Goal: Task Accomplishment & Management: Manage account settings

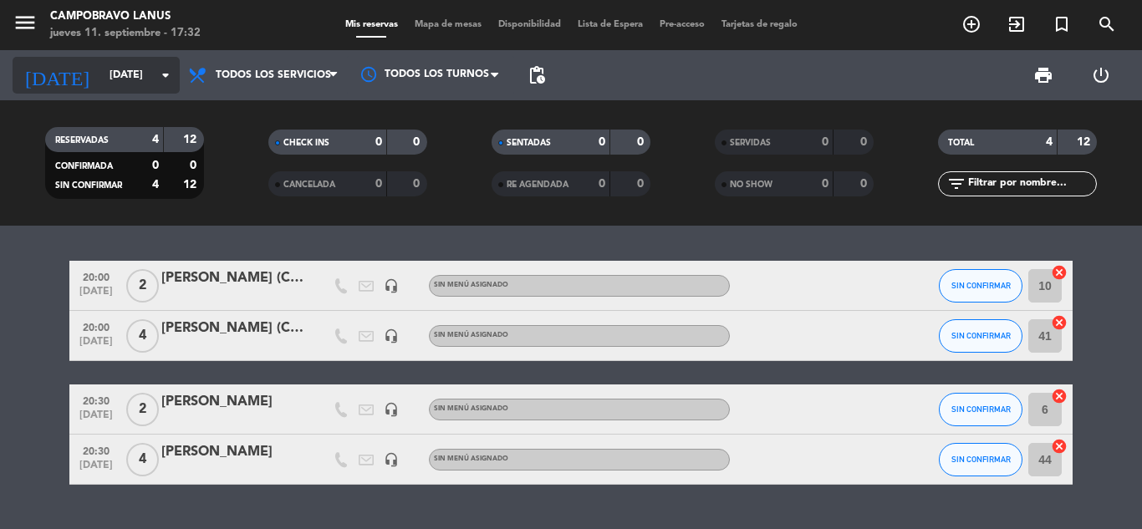
click at [101, 72] on input "[DATE]" at bounding box center [171, 75] width 141 height 28
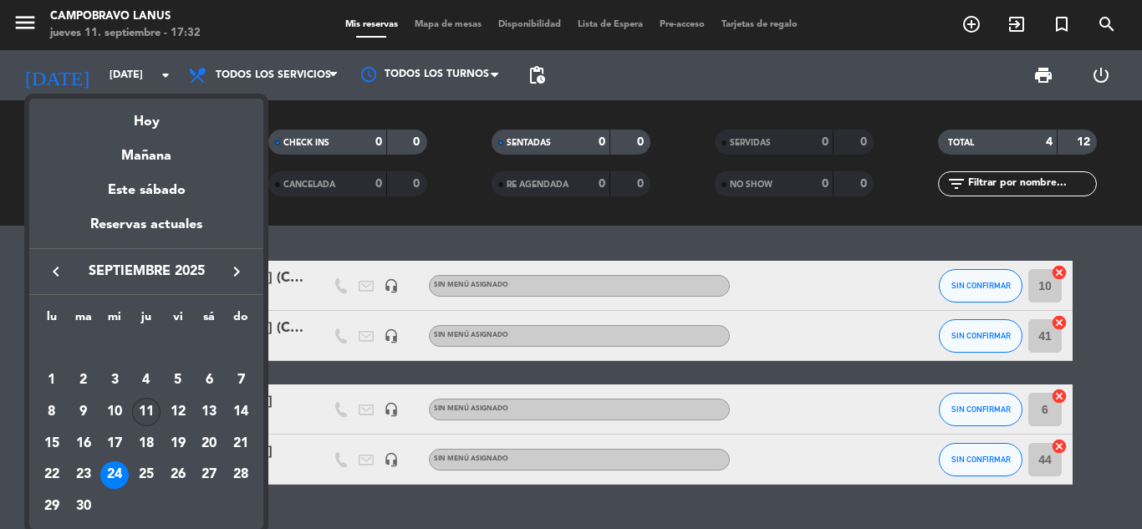
click at [140, 407] on div "11" at bounding box center [146, 412] width 28 height 28
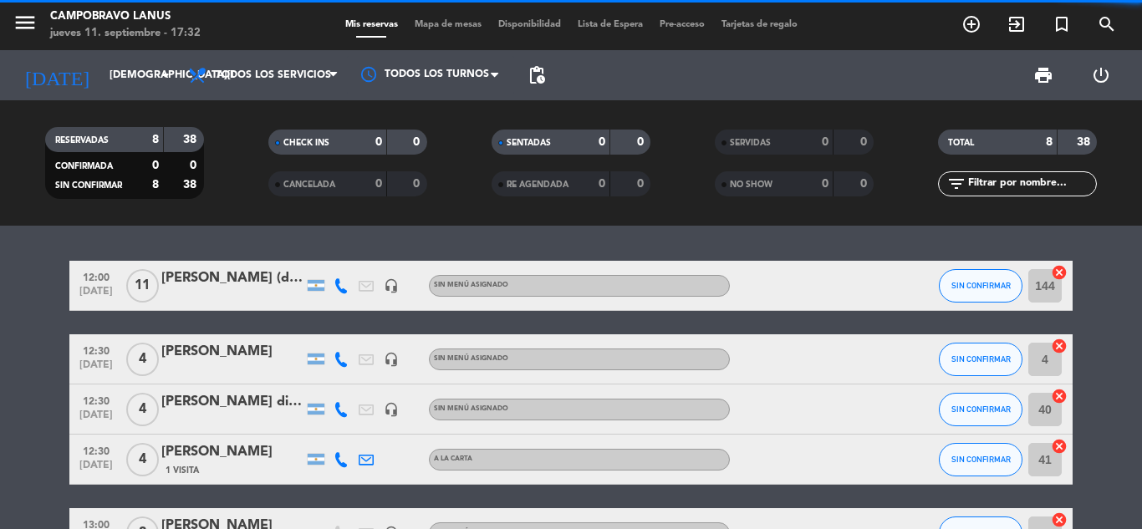
click at [288, 91] on span "Todos los servicios" at bounding box center [263, 75] width 167 height 37
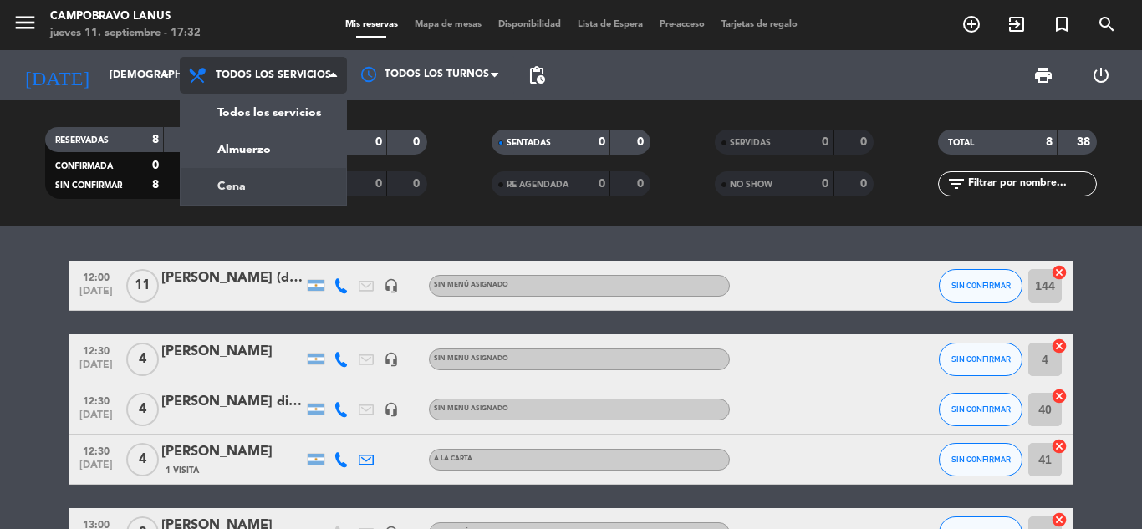
click at [289, 183] on div "menu CAMPOBRAVO [PERSON_NAME] [DATE] 11. septiembre - 17:32 Mis reservas Mapa d…" at bounding box center [571, 113] width 1142 height 226
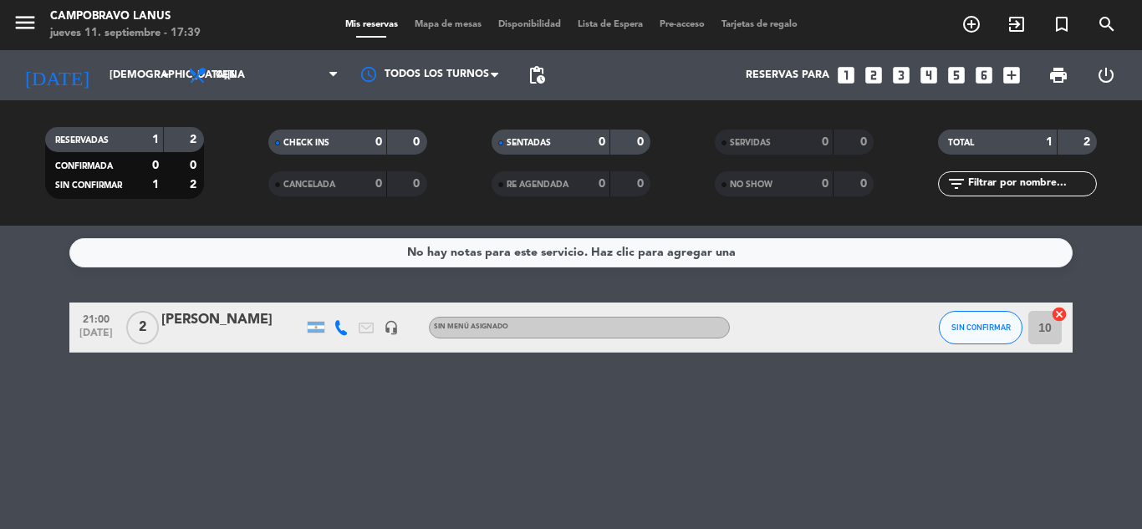
drag, startPoint x: 511, startPoint y: 278, endPoint x: 513, endPoint y: 304, distance: 26.0
click at [511, 282] on div "No hay notas para este servicio. Haz clic para agregar una 21:00 [DATE] 2 [PERS…" at bounding box center [571, 377] width 1142 height 303
drag, startPoint x: 513, startPoint y: 304, endPoint x: 530, endPoint y: 336, distance: 35.9
click at [527, 332] on div "21:00 [DATE] 2 [PERSON_NAME] headset_mic Sin menú asignado SIN CONFIRMAR 10 can…" at bounding box center [570, 328] width 1003 height 50
click at [530, 336] on div "Sin menú asignado" at bounding box center [579, 328] width 301 height 22
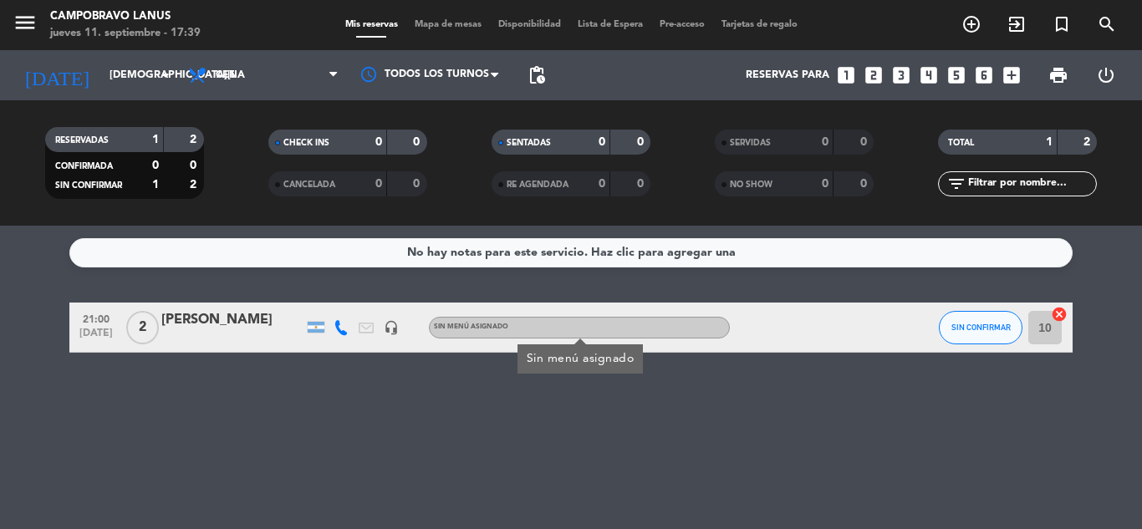
click at [510, 465] on div "No hay notas para este servicio. Haz clic para agregar una 21:00 [DATE] 2 [PERS…" at bounding box center [571, 377] width 1142 height 303
click at [594, 440] on div "No hay notas para este servicio. Haz clic para agregar una 21:00 [DATE] 2 [PERS…" at bounding box center [571, 377] width 1142 height 303
drag, startPoint x: 598, startPoint y: 443, endPoint x: 608, endPoint y: 450, distance: 13.2
click at [604, 451] on div "No hay notas para este servicio. Haz clic para agregar una 21:00 [DATE] 2 [PERS…" at bounding box center [571, 377] width 1142 height 303
click at [341, 323] on icon at bounding box center [340, 327] width 15 height 15
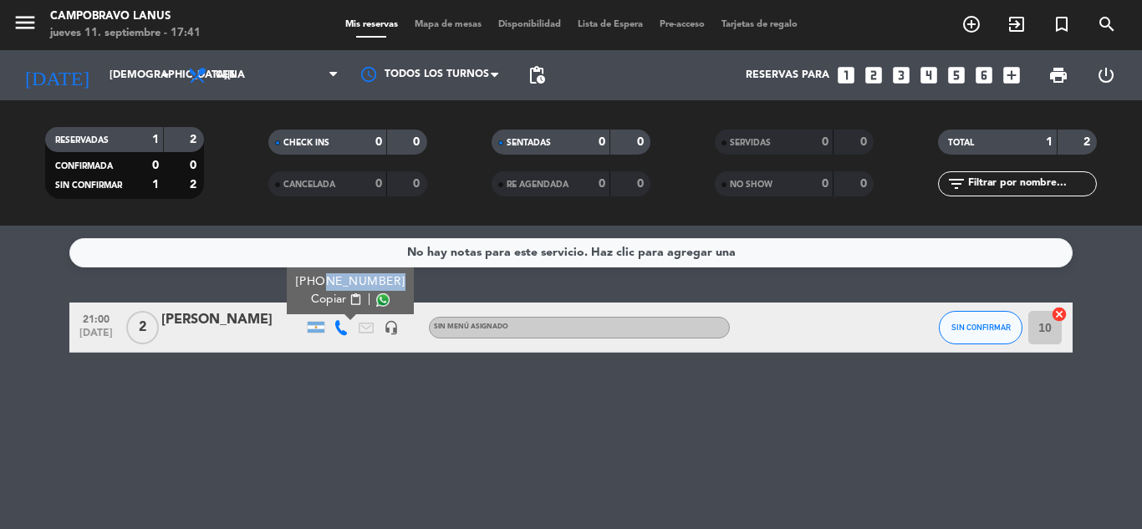
drag, startPoint x: 391, startPoint y: 282, endPoint x: 320, endPoint y: 283, distance: 71.1
click at [320, 283] on div "[PHONE_NUMBER] Copiar content_paste |" at bounding box center [350, 290] width 127 height 47
copy div "1169086153"
click at [358, 411] on div "No hay notas para este servicio. Haz clic para agregar una 21:00 [DATE] 2 [PERS…" at bounding box center [571, 377] width 1142 height 303
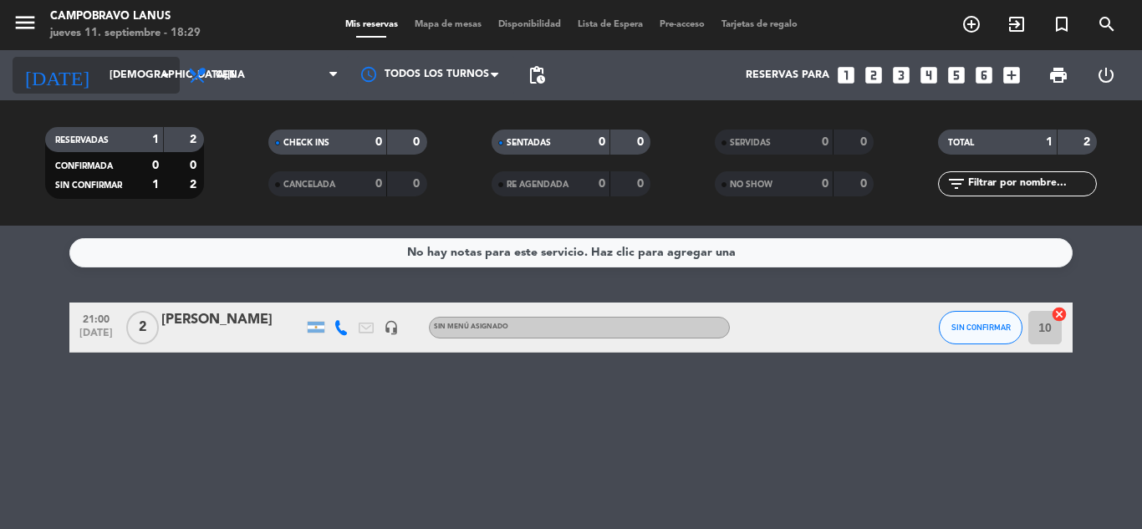
click at [129, 71] on input "[DEMOGRAPHIC_DATA][DATE]" at bounding box center [171, 75] width 141 height 28
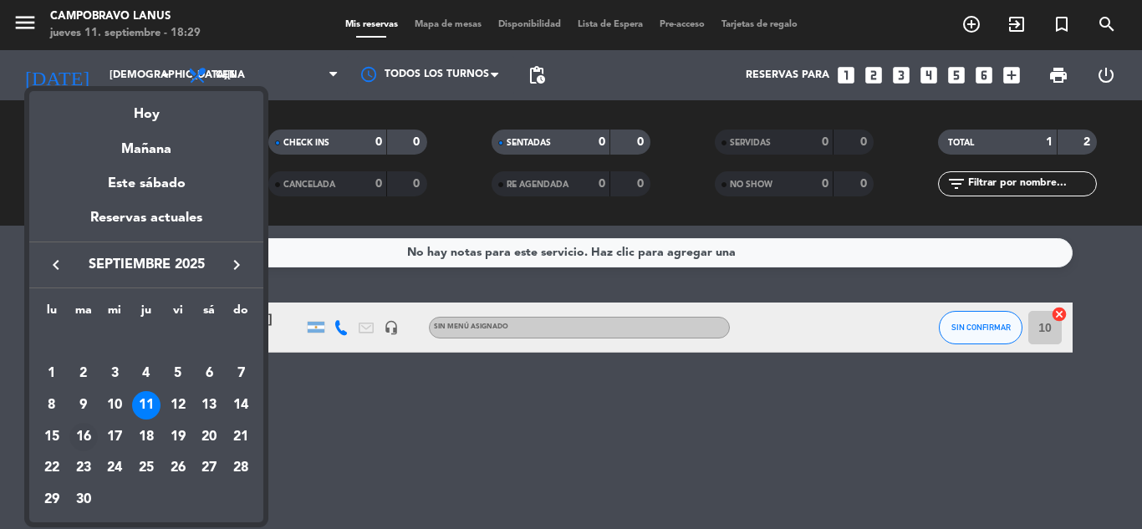
click at [82, 436] on div "16" at bounding box center [83, 437] width 28 height 28
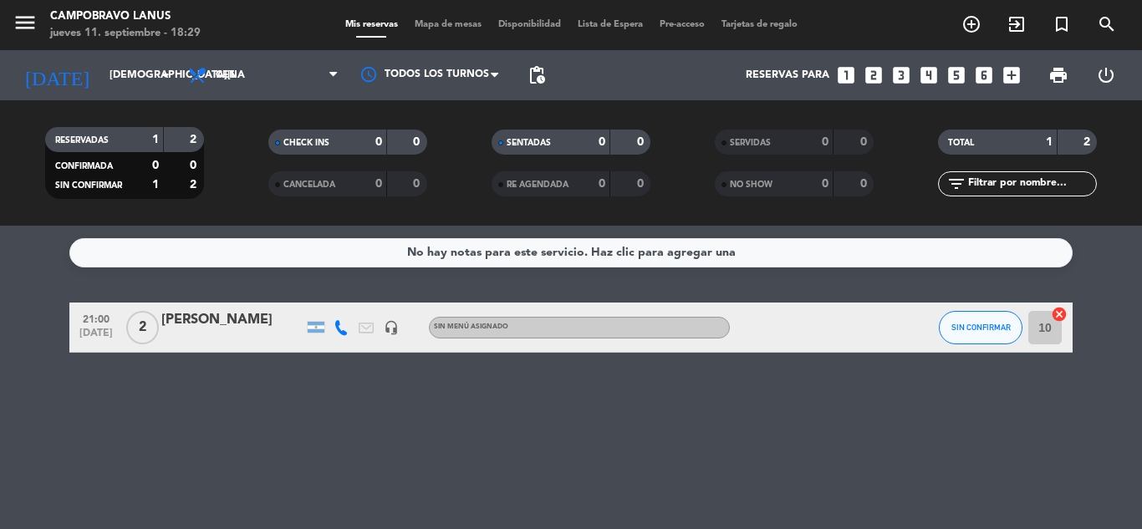
type input "[DATE]"
